Goal: Check status: Check status

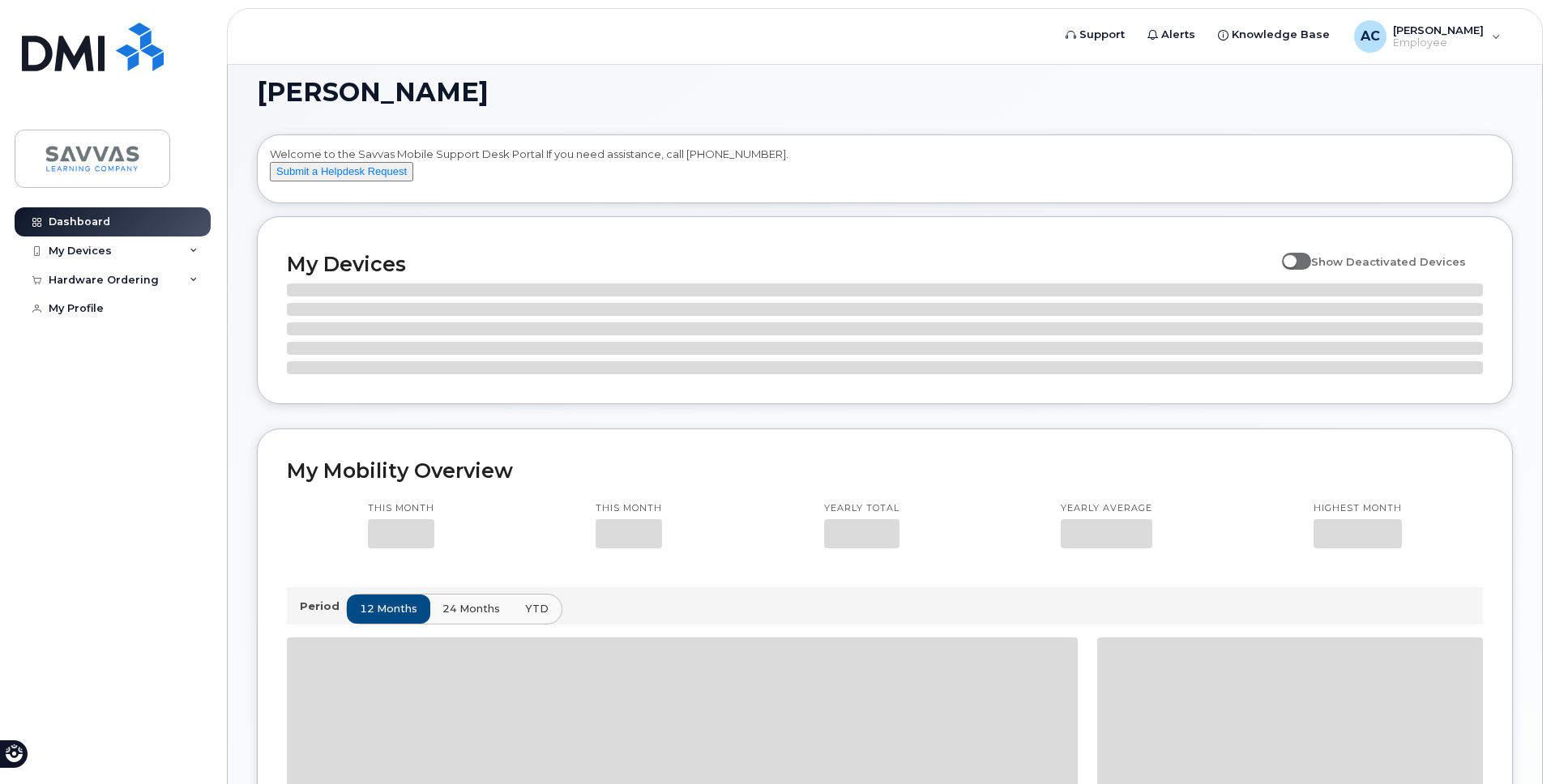
scroll to position [44, 0]
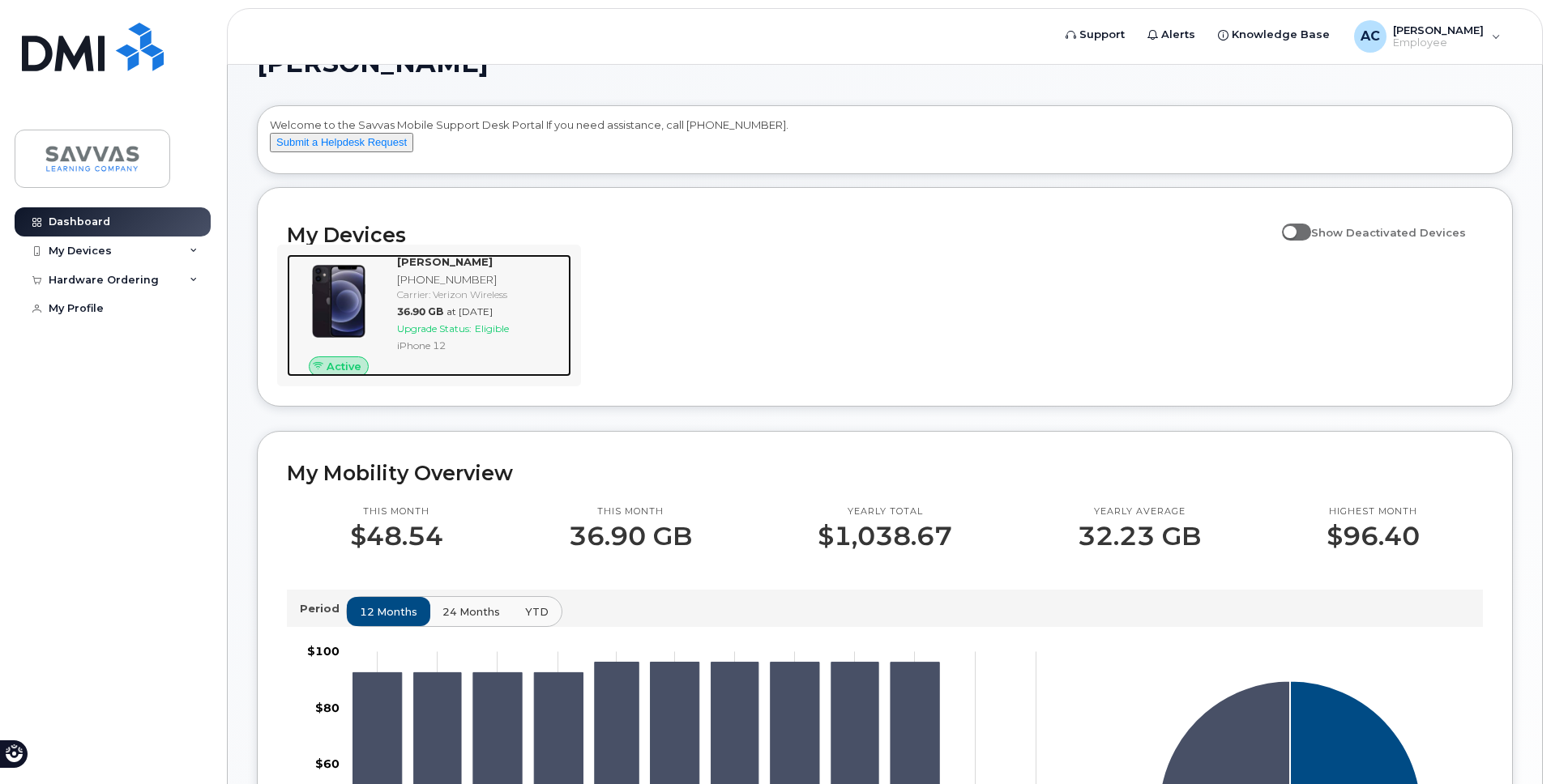
click at [442, 334] on span "Upgrade Status:" at bounding box center [434, 328] width 74 height 12
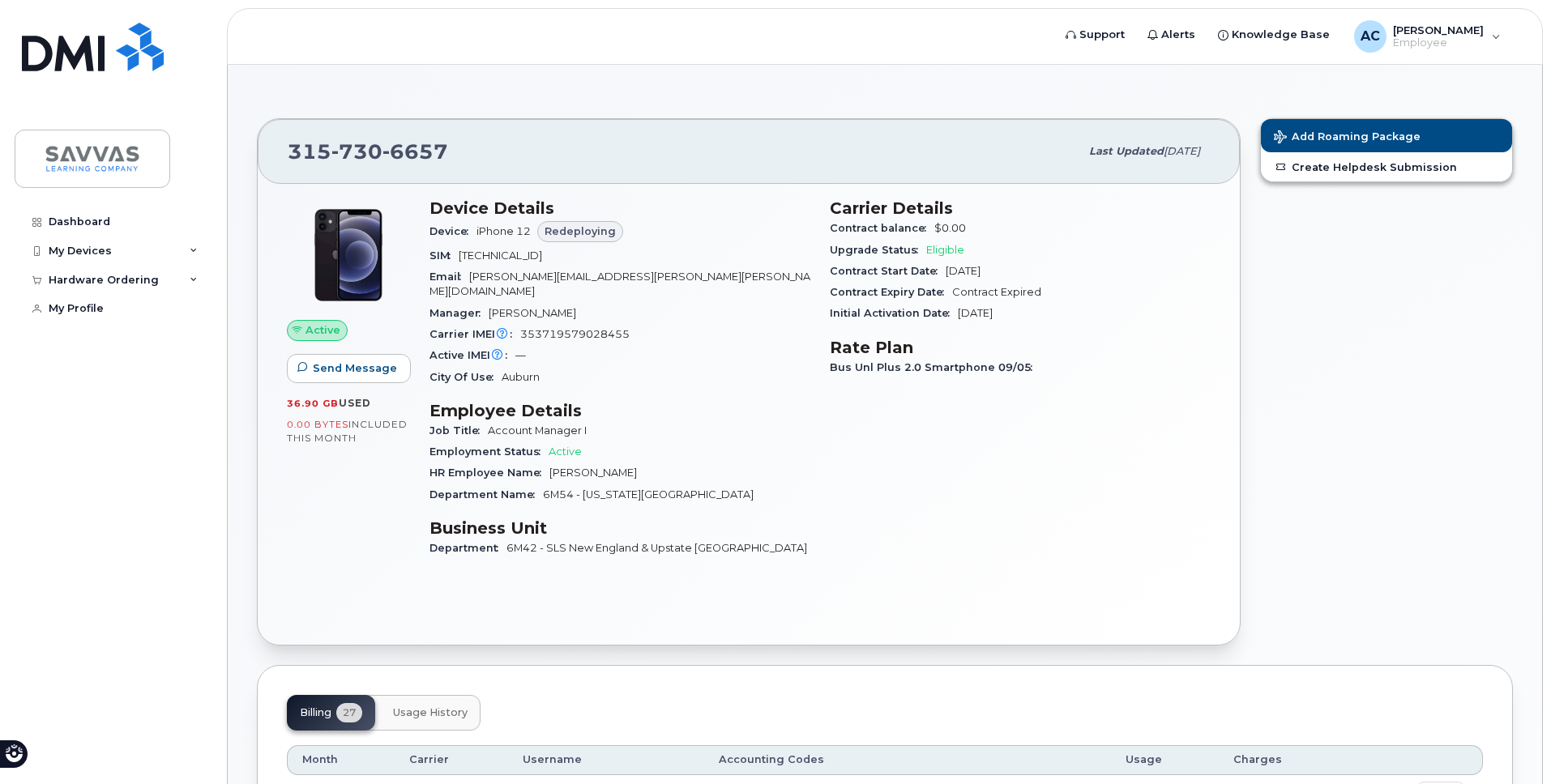
click at [568, 234] on span "Redeploying" at bounding box center [580, 231] width 71 height 15
click at [122, 248] on div "My Devices" at bounding box center [112, 251] width 196 height 30
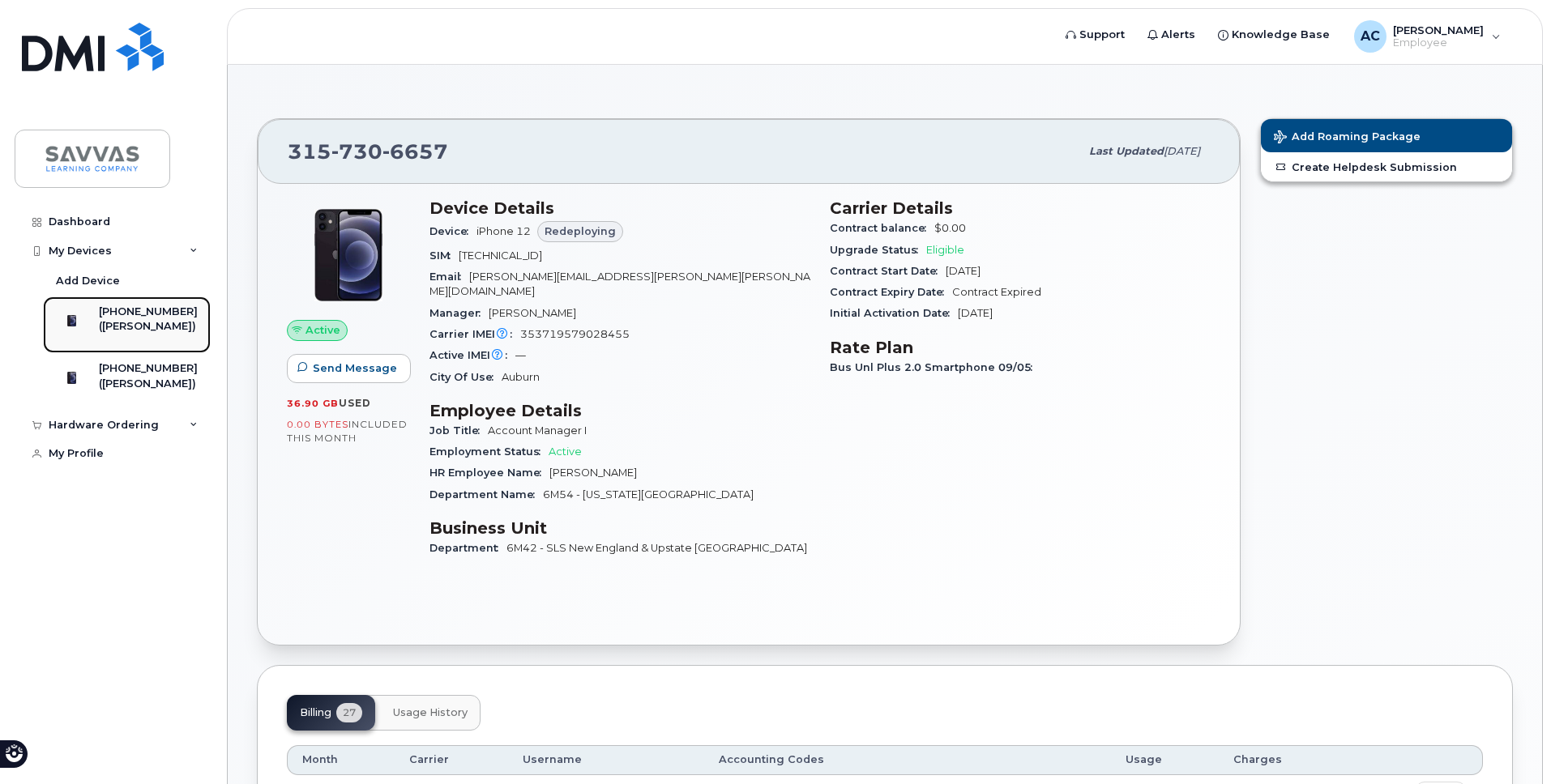
click at [148, 325] on div "([PERSON_NAME])" at bounding box center [148, 326] width 99 height 14
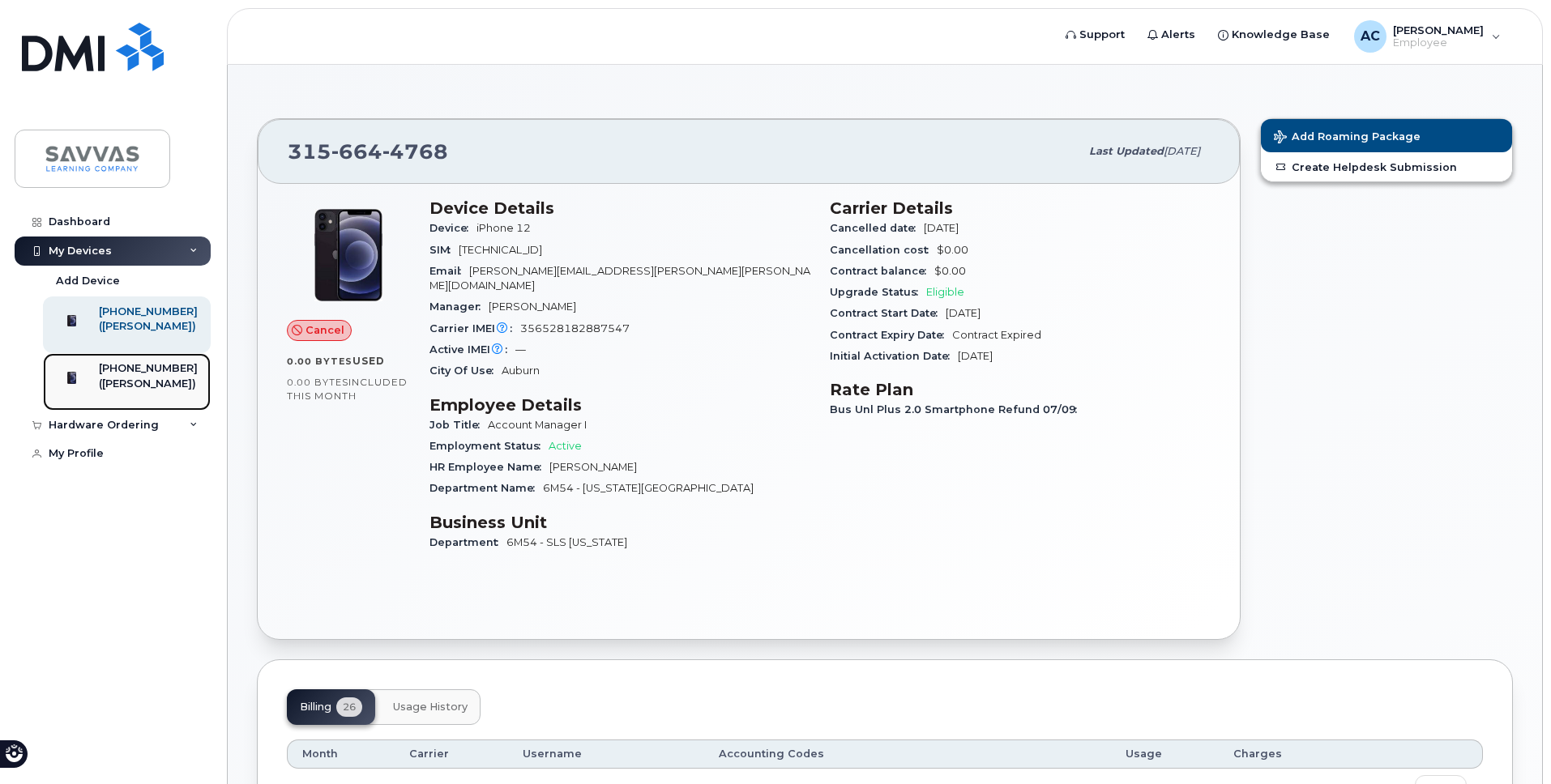
click at [135, 392] on div "([PERSON_NAME])" at bounding box center [148, 383] width 99 height 14
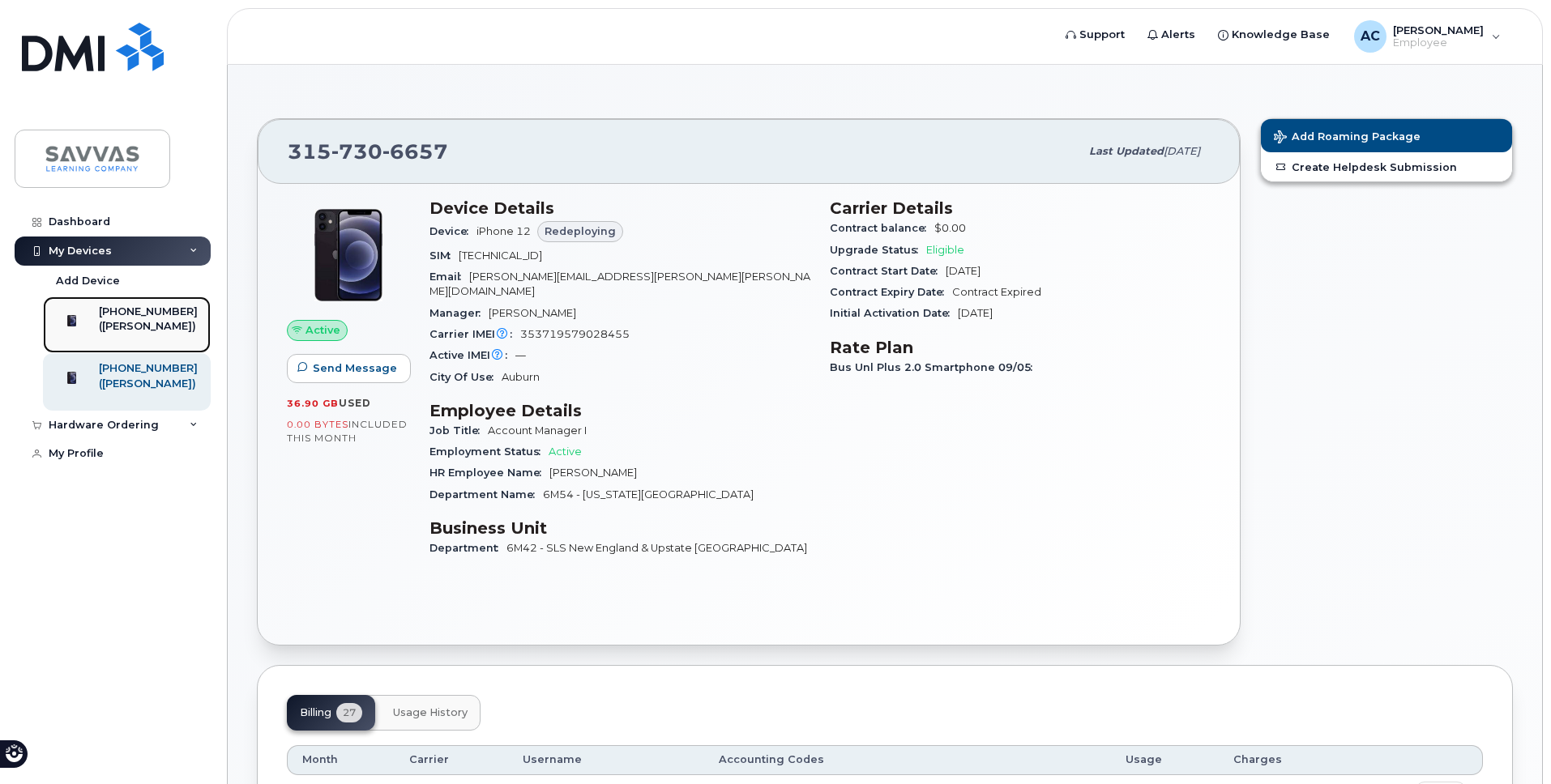
click at [149, 333] on div "([PERSON_NAME])" at bounding box center [148, 326] width 99 height 14
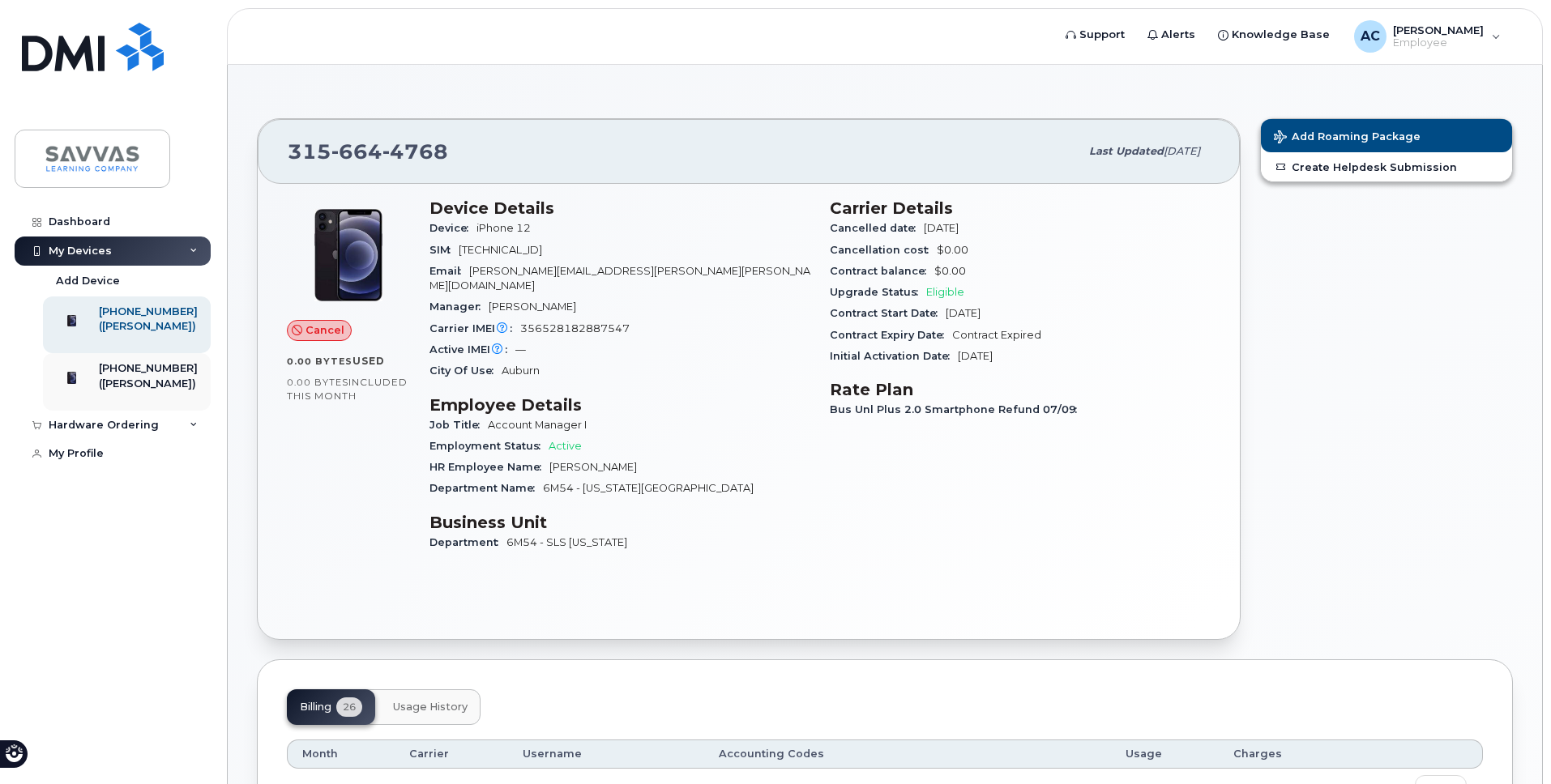
scroll to position [4, 0]
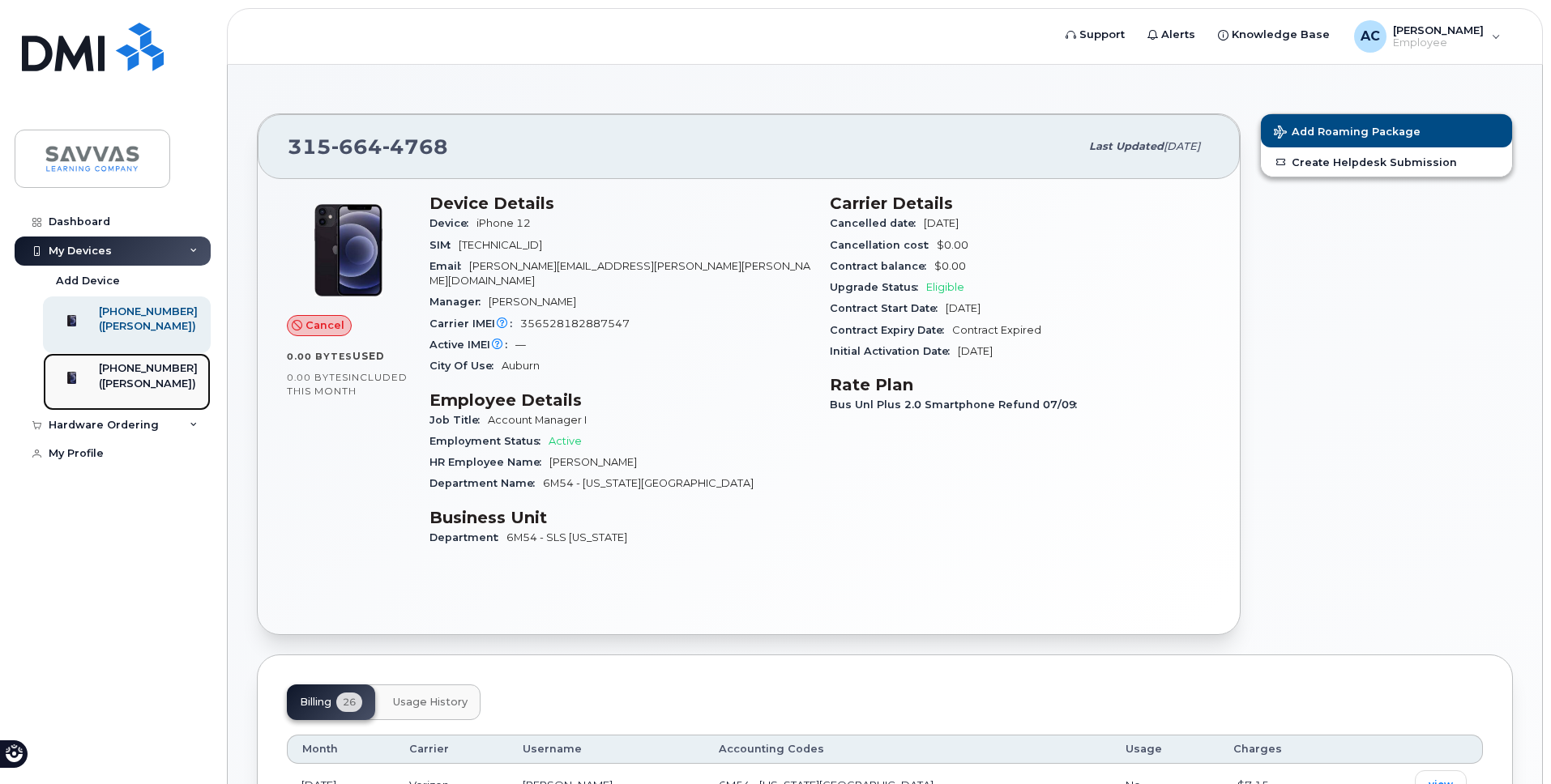
click at [142, 392] on div "([PERSON_NAME])" at bounding box center [148, 383] width 99 height 14
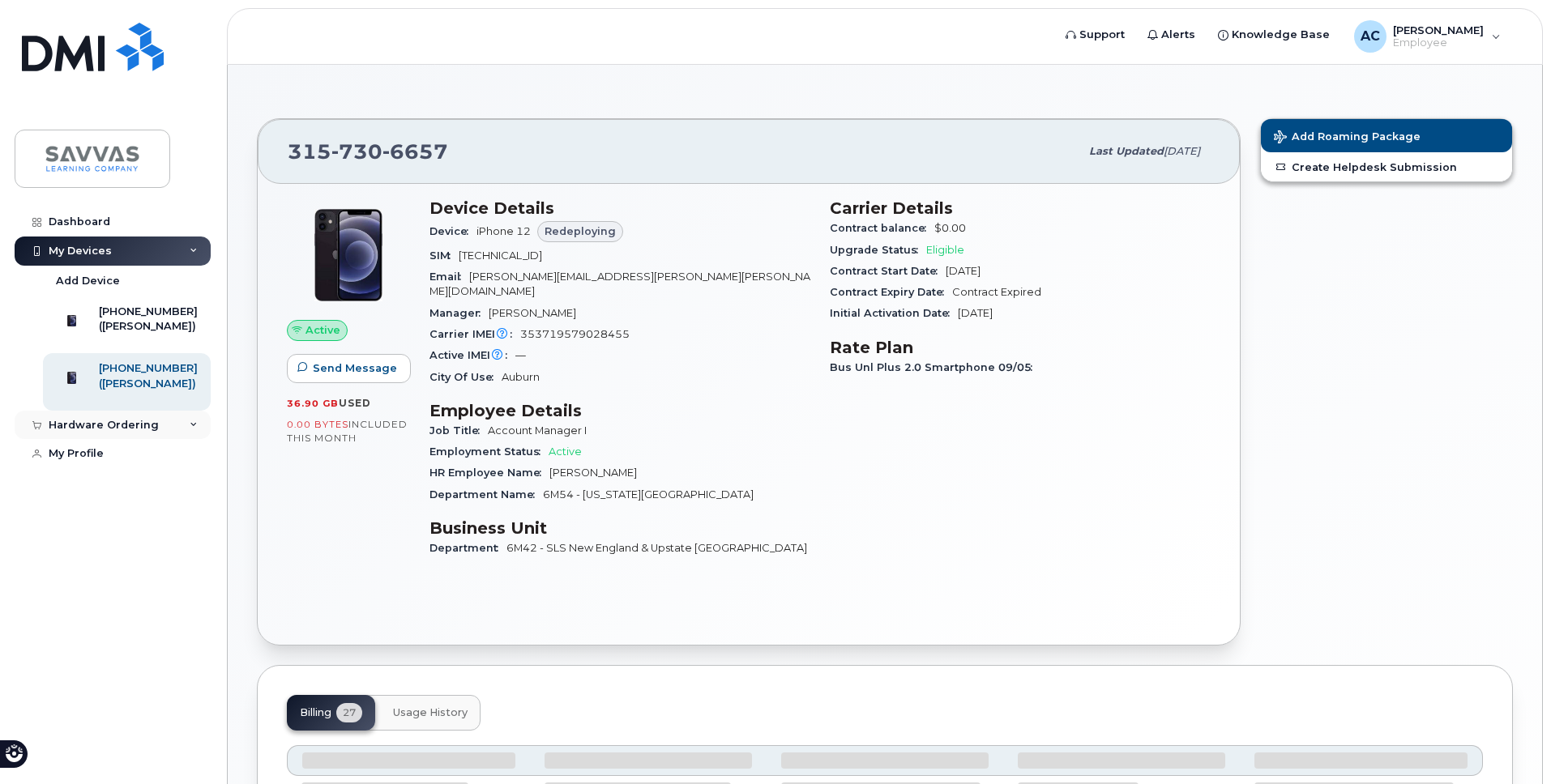
click at [187, 440] on div "Hardware Ordering" at bounding box center [112, 425] width 196 height 30
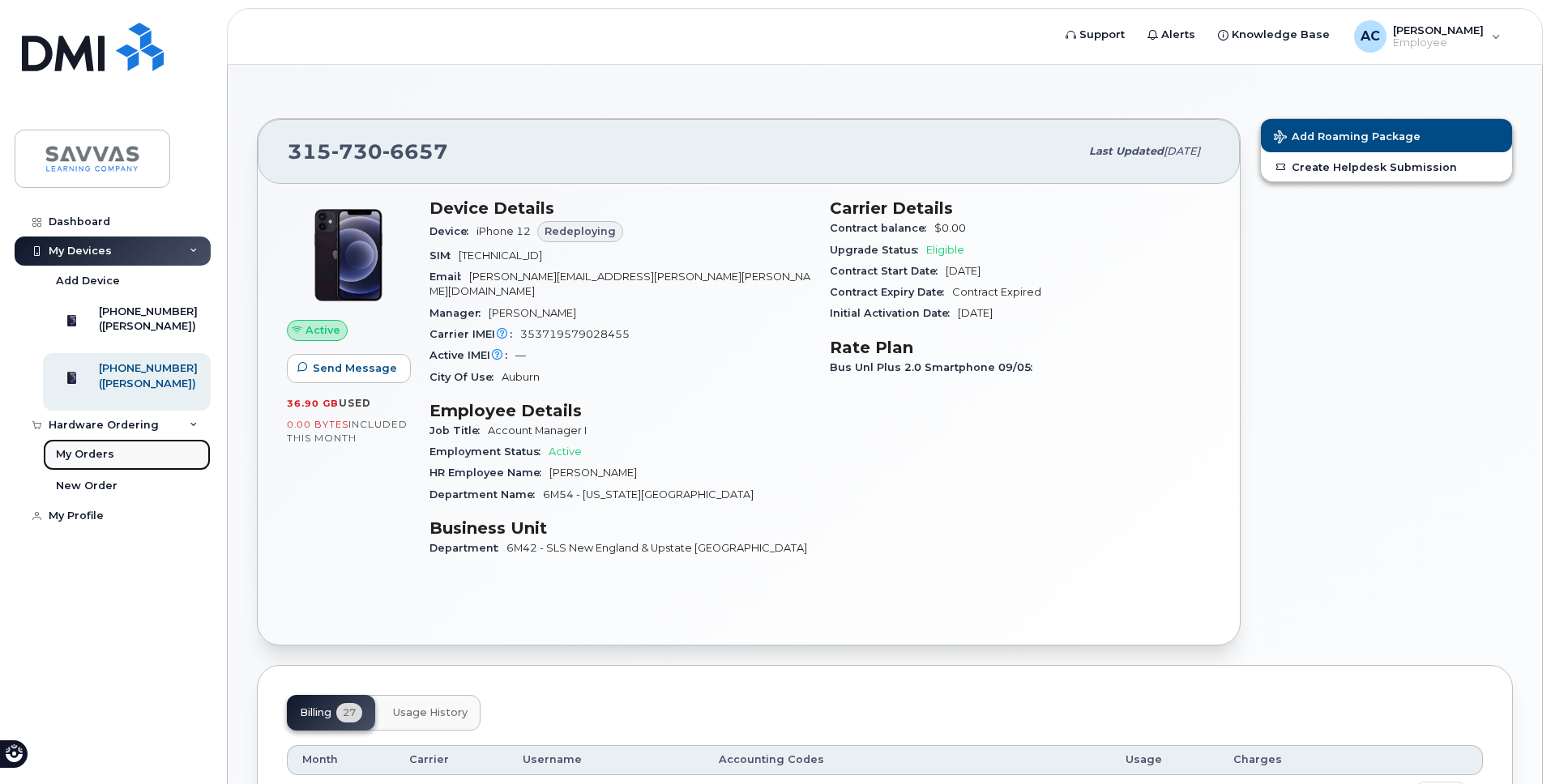
click at [96, 462] on div "My Orders" at bounding box center [84, 454] width 58 height 14
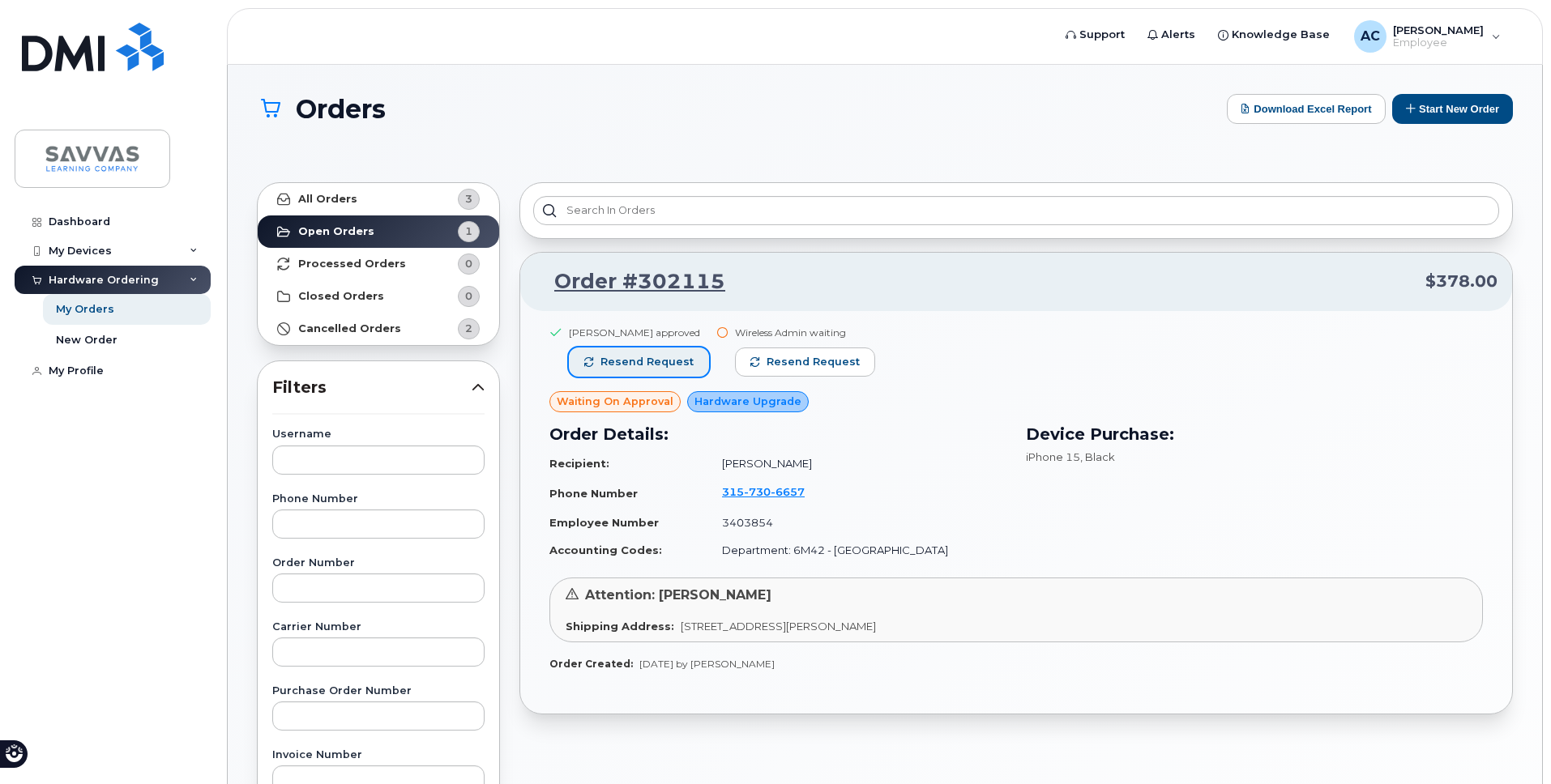
click at [642, 358] on span "Resend request" at bounding box center [647, 361] width 93 height 14
click at [834, 360] on span "Resend request" at bounding box center [814, 361] width 93 height 14
